Goal: Navigation & Orientation: Find specific page/section

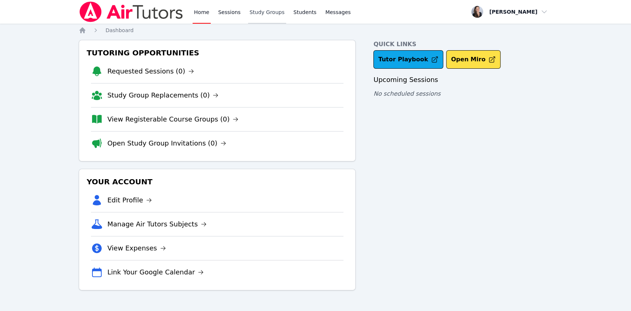
click at [267, 15] on link "Study Groups" at bounding box center [267, 12] width 38 height 24
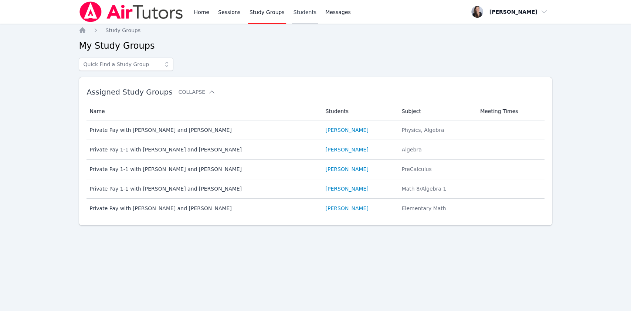
click at [296, 11] on link "Students" at bounding box center [305, 12] width 26 height 24
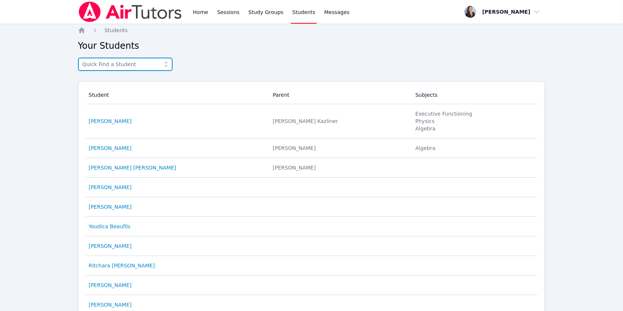
click at [143, 65] on input "text" at bounding box center [125, 64] width 95 height 13
type input "[PERSON_NAME]"
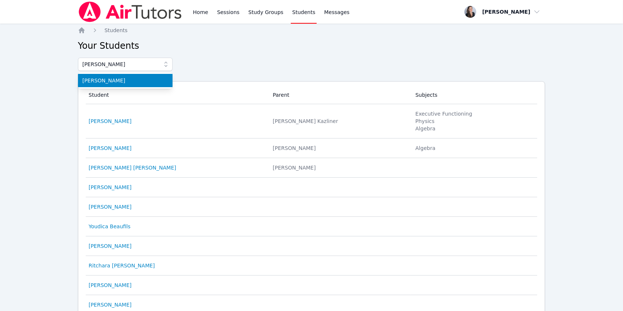
click at [106, 80] on span "[PERSON_NAME]" at bounding box center [125, 80] width 86 height 7
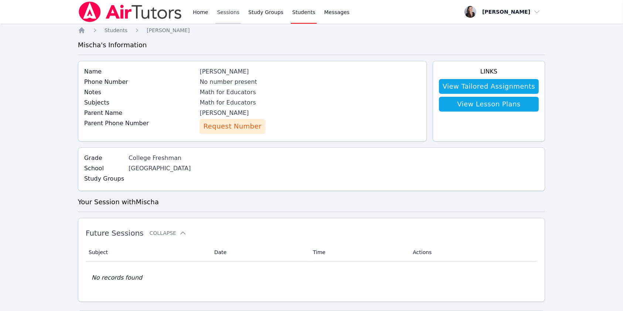
click at [231, 16] on link "Sessions" at bounding box center [227, 12] width 25 height 24
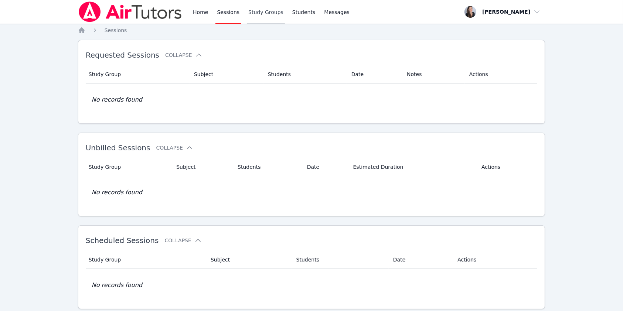
click at [254, 14] on link "Study Groups" at bounding box center [266, 12] width 38 height 24
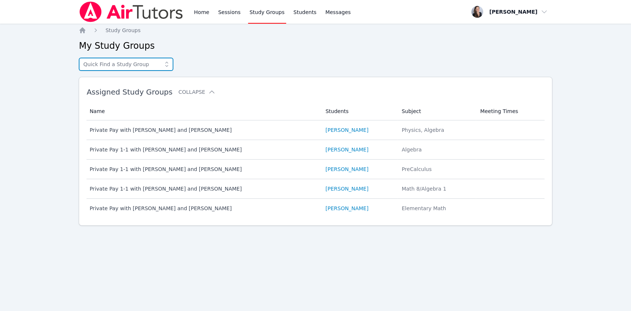
click at [121, 65] on input "text" at bounding box center [126, 64] width 95 height 13
type input "[PERSON_NAME]"
click at [56, 74] on div "Home Sessions Study Groups Students Messages Open user menu [PERSON_NAME] Open …" at bounding box center [315, 155] width 631 height 311
click at [194, 13] on link "Home" at bounding box center [202, 12] width 18 height 24
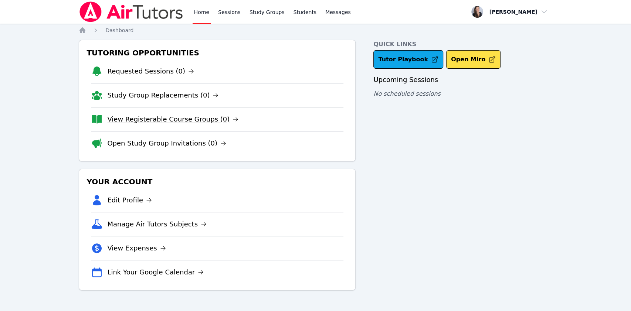
click at [148, 119] on link "View Registerable Course Groups (0)" at bounding box center [172, 119] width 131 height 10
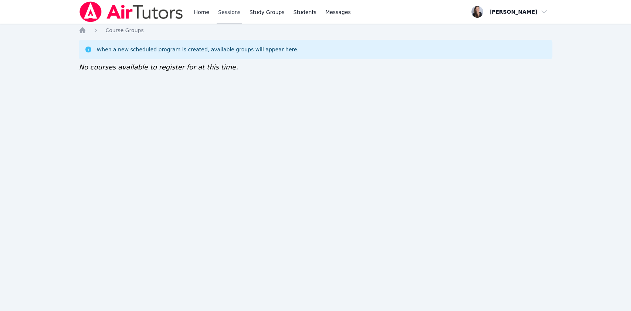
click at [222, 9] on link "Sessions" at bounding box center [229, 12] width 25 height 24
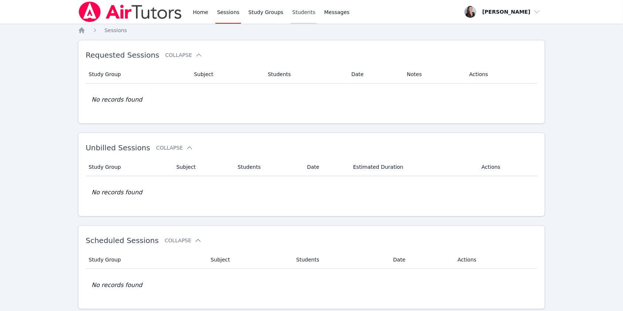
click at [301, 14] on link "Students" at bounding box center [304, 12] width 26 height 24
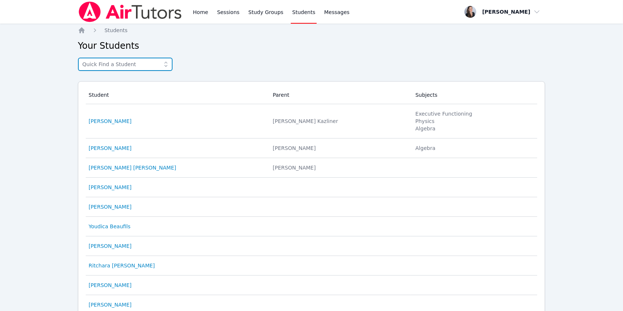
click at [139, 68] on input "text" at bounding box center [125, 64] width 95 height 13
type input "misc"
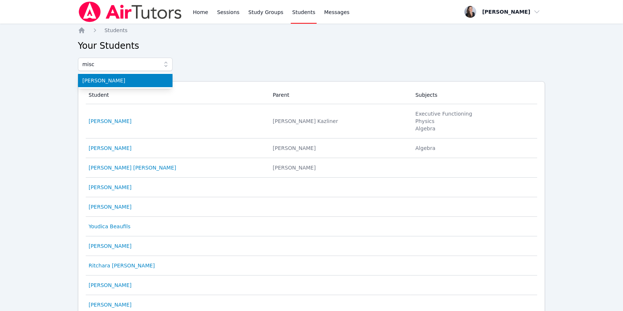
click at [109, 81] on span "[PERSON_NAME]" at bounding box center [125, 80] width 86 height 7
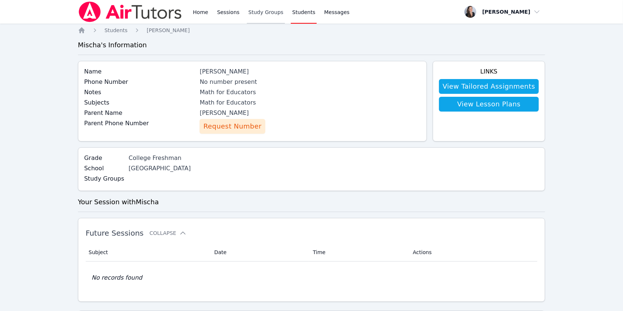
click at [254, 16] on link "Study Groups" at bounding box center [266, 12] width 38 height 24
